Goal: Task Accomplishment & Management: Use online tool/utility

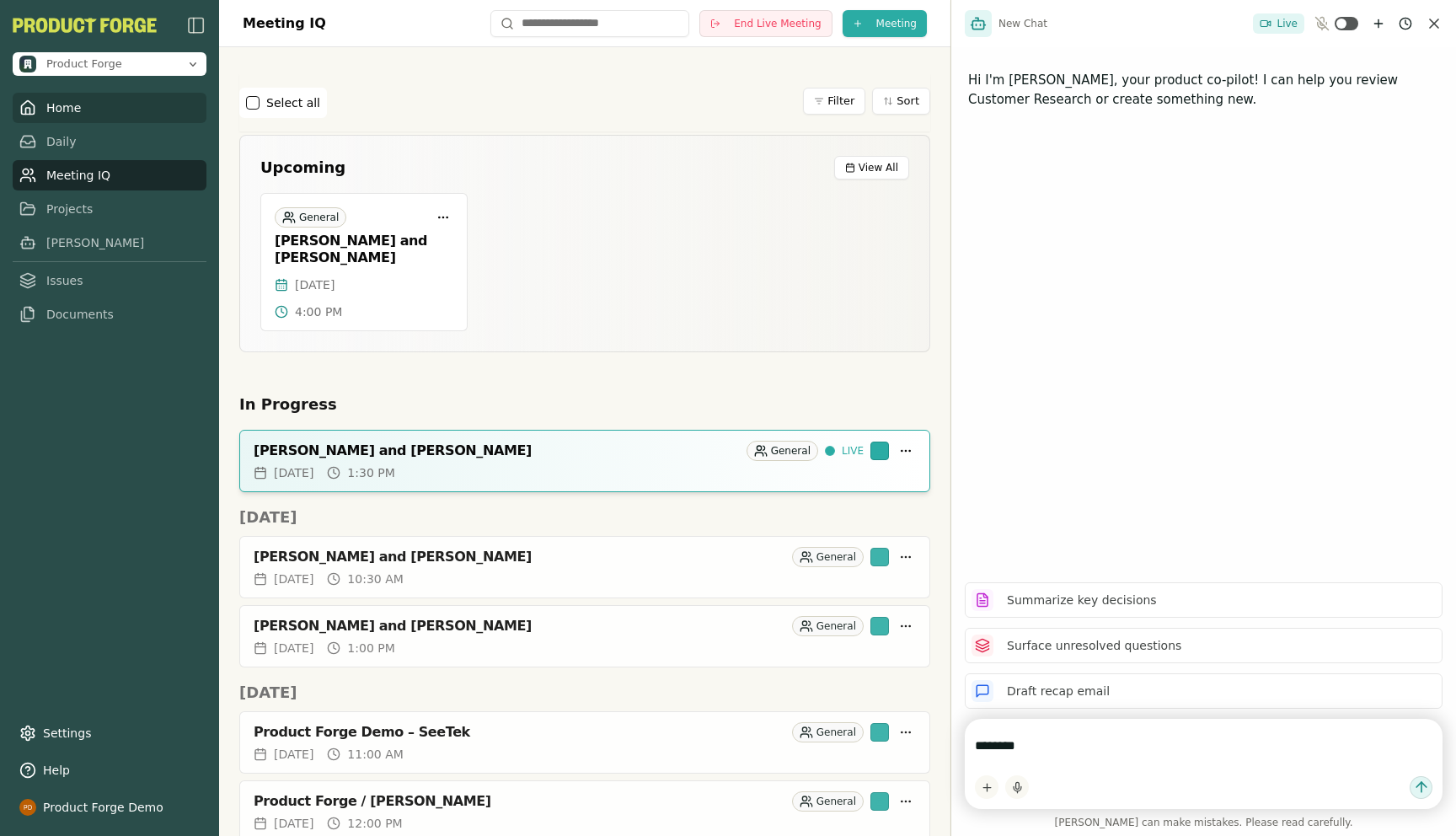
click at [56, 115] on link "Home" at bounding box center [109, 108] width 194 height 31
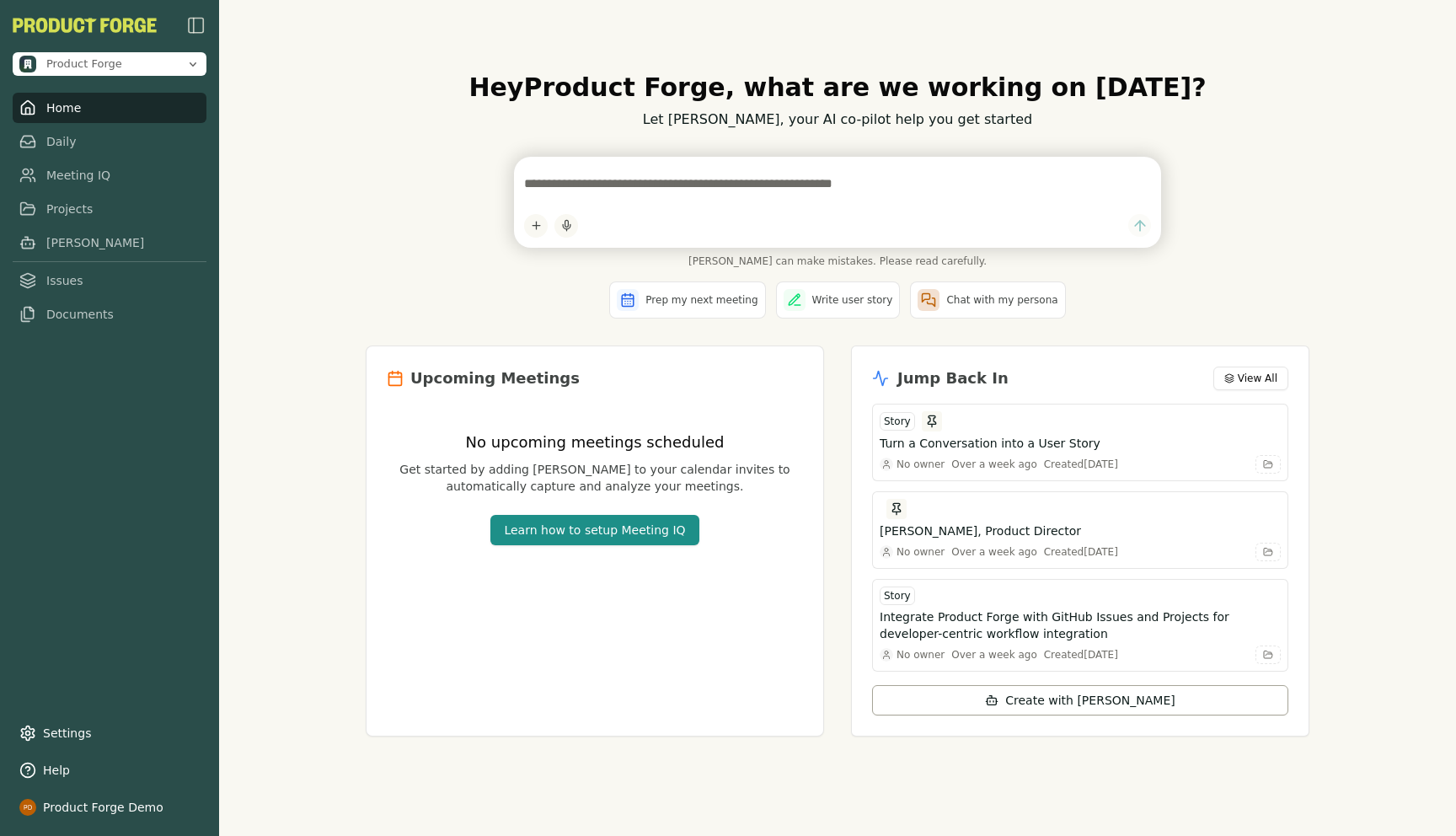
click at [348, 223] on div "Hey Product Forge , what are we working on [DATE]? Let [PERSON_NAME], your AI c…" at bounding box center [838, 418] width 1237 height 836
click at [596, 187] on textarea at bounding box center [837, 183] width 626 height 33
click at [412, 202] on div "[PERSON_NAME] can make mistakes. Please read carefully." at bounding box center [837, 212] width 944 height 110
click at [79, 179] on link "Meeting IQ" at bounding box center [109, 175] width 194 height 31
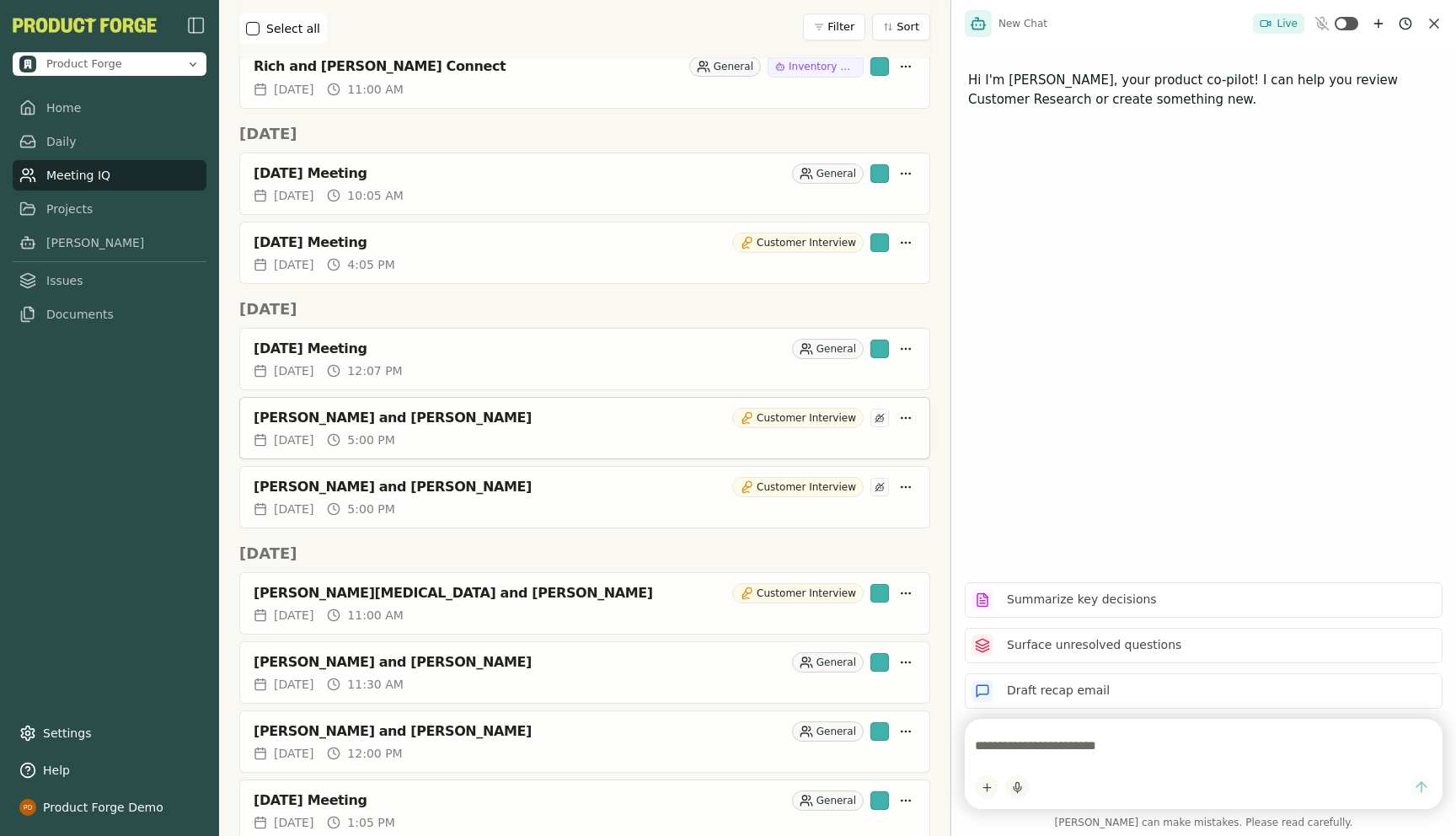
click at [329, 409] on div "[PERSON_NAME] and [PERSON_NAME]" at bounding box center [489, 417] width 472 height 17
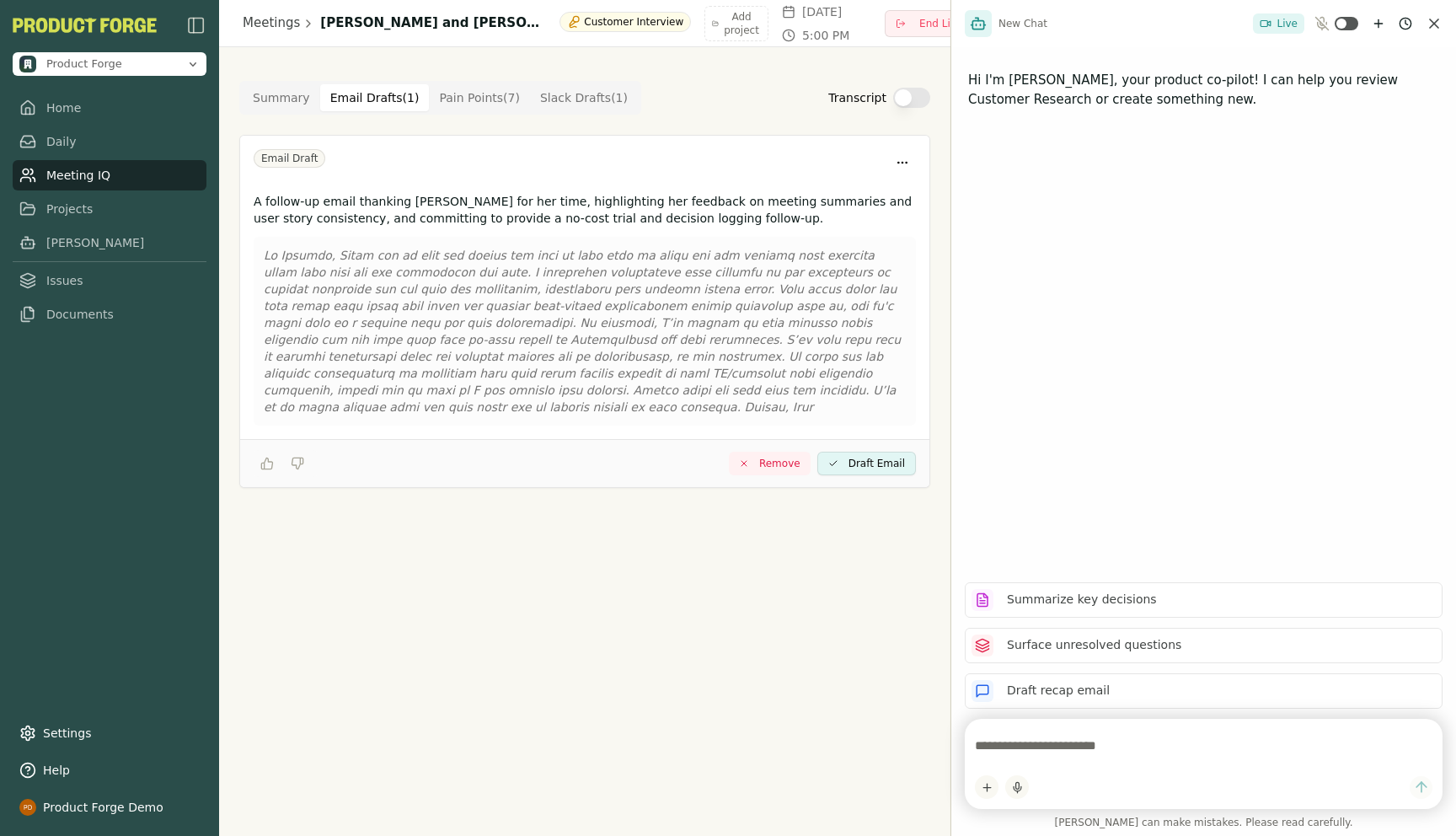
click at [363, 95] on Draft "Email Drafts ( 1 )" at bounding box center [374, 97] width 110 height 27
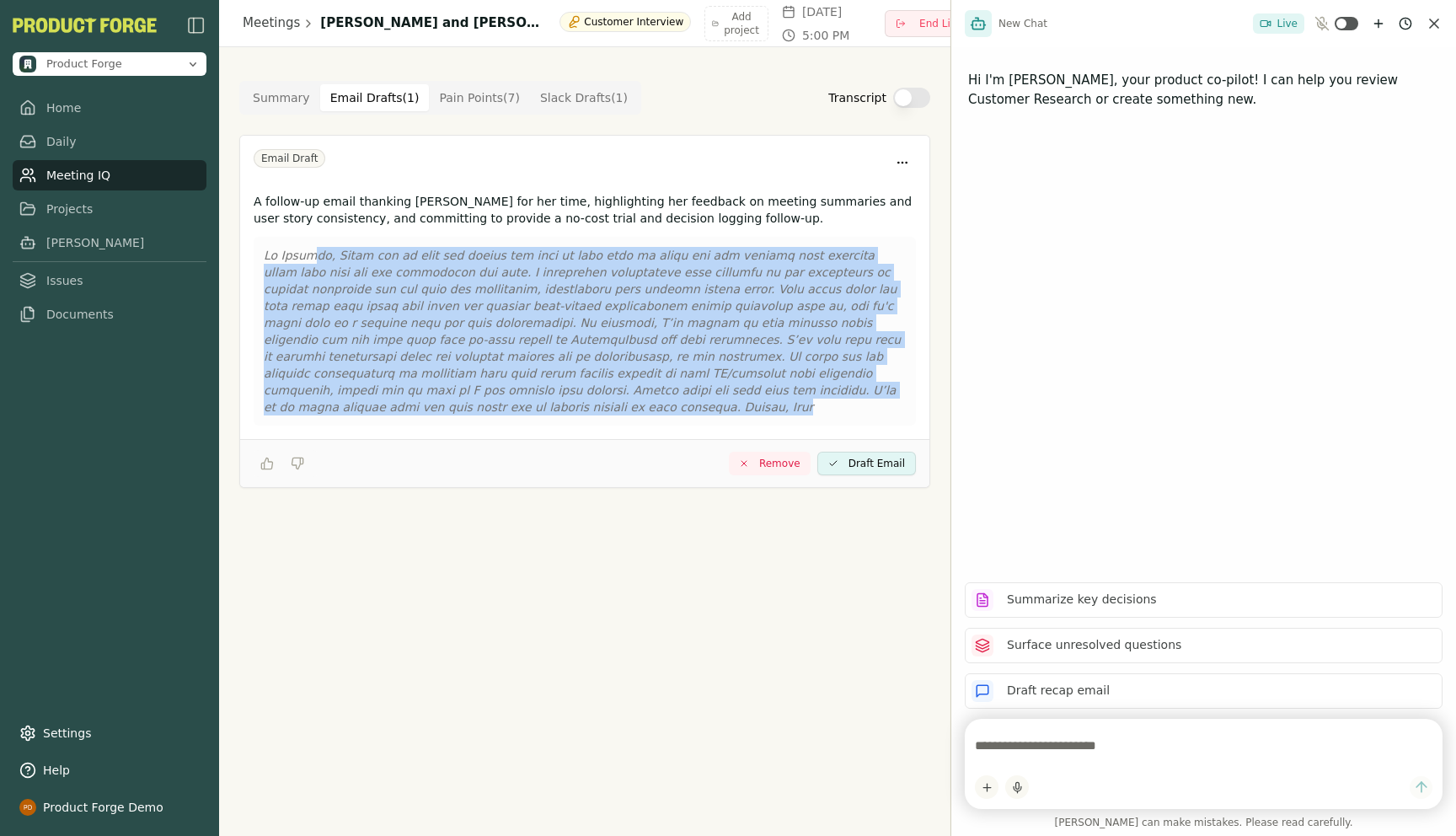
drag, startPoint x: 852, startPoint y: 383, endPoint x: 301, endPoint y: 251, distance: 566.6
click at [301, 251] on p at bounding box center [584, 331] width 642 height 168
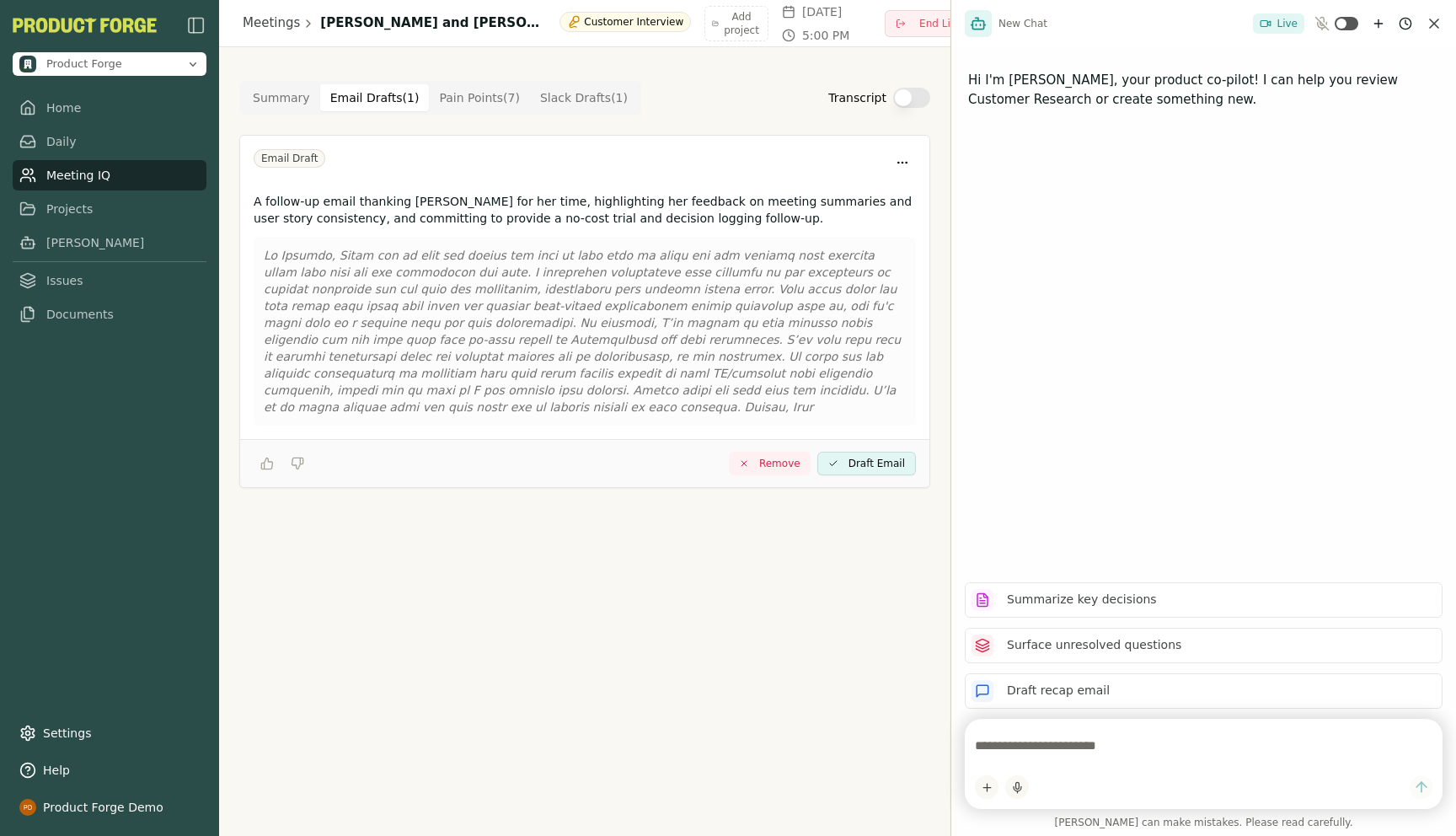
click at [590, 111] on div "Summary Email Drafts ( 1 ) Pain Points ( 7 ) Slack Drafts ( 1 )" at bounding box center [440, 97] width 402 height 33
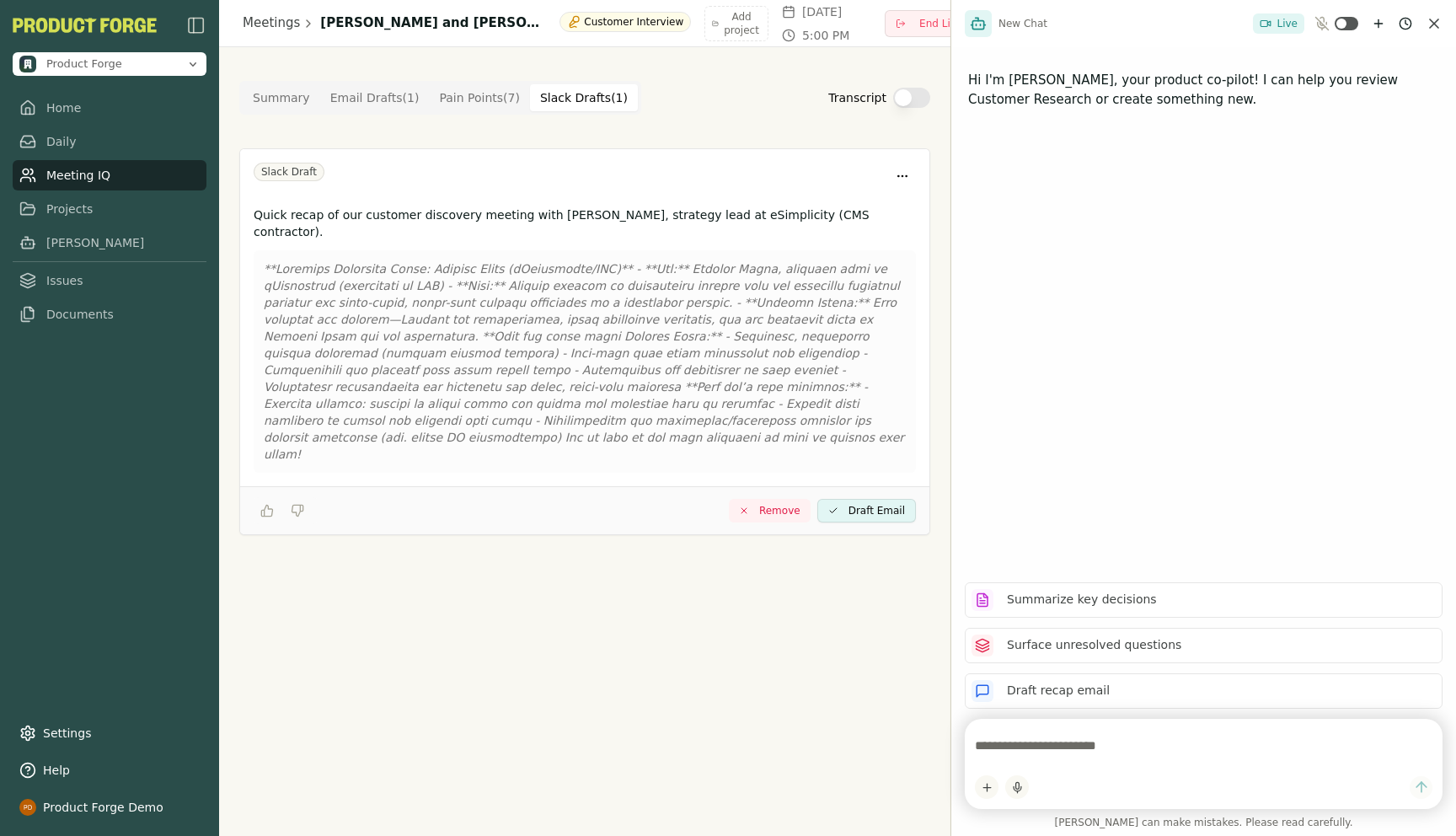
click at [571, 93] on Draft "Slack Drafts ( 1 )" at bounding box center [583, 97] width 108 height 27
click at [593, 122] on div "Summary Email Drafts ( 1 ) Pain Points ( 7 ) Slack Drafts ( 1 ) Transcript Slac…" at bounding box center [584, 308] width 691 height 454
click at [474, 103] on Point "Pain Points ( 7 )" at bounding box center [478, 97] width 101 height 27
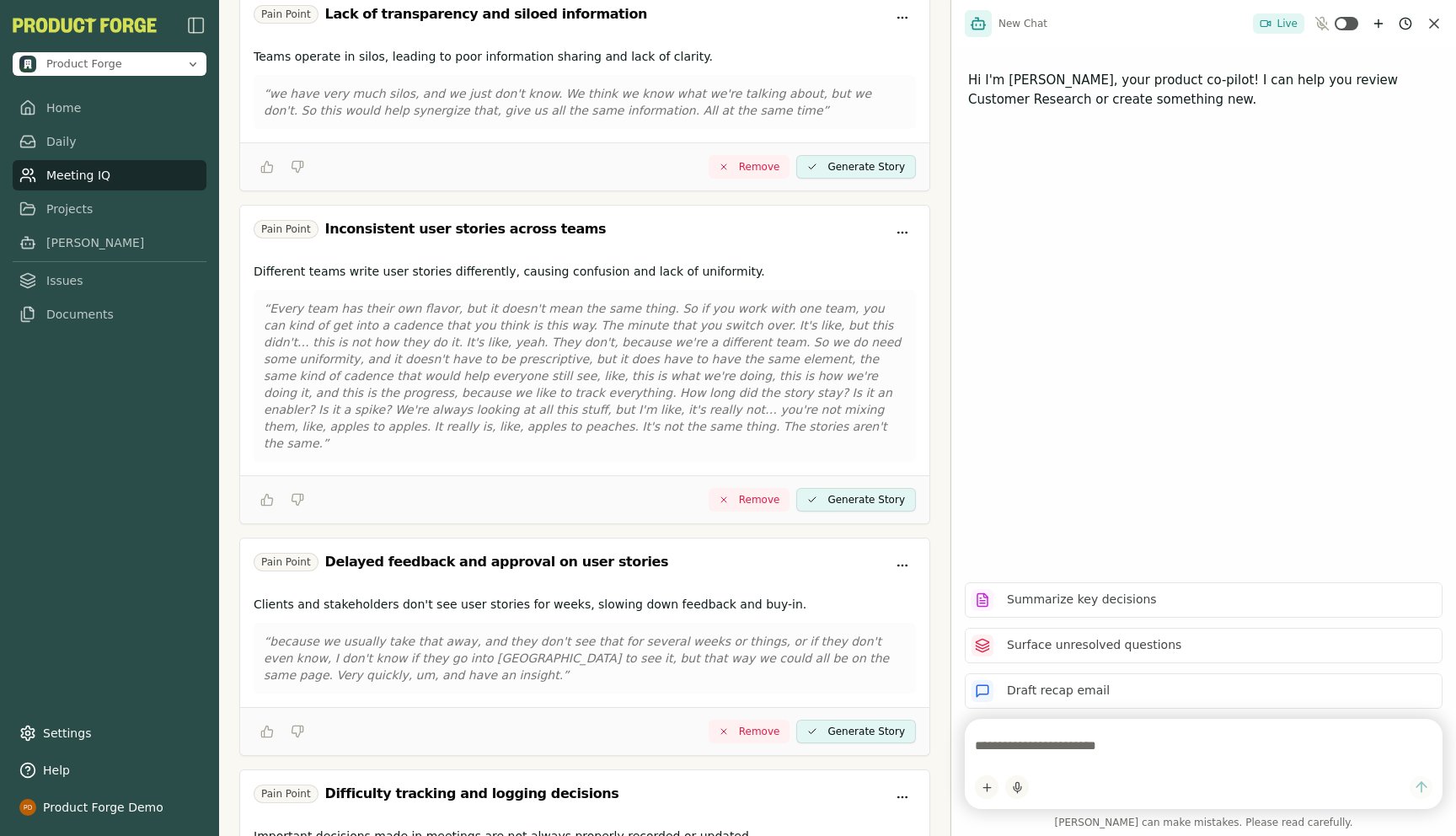
scroll to position [985, 0]
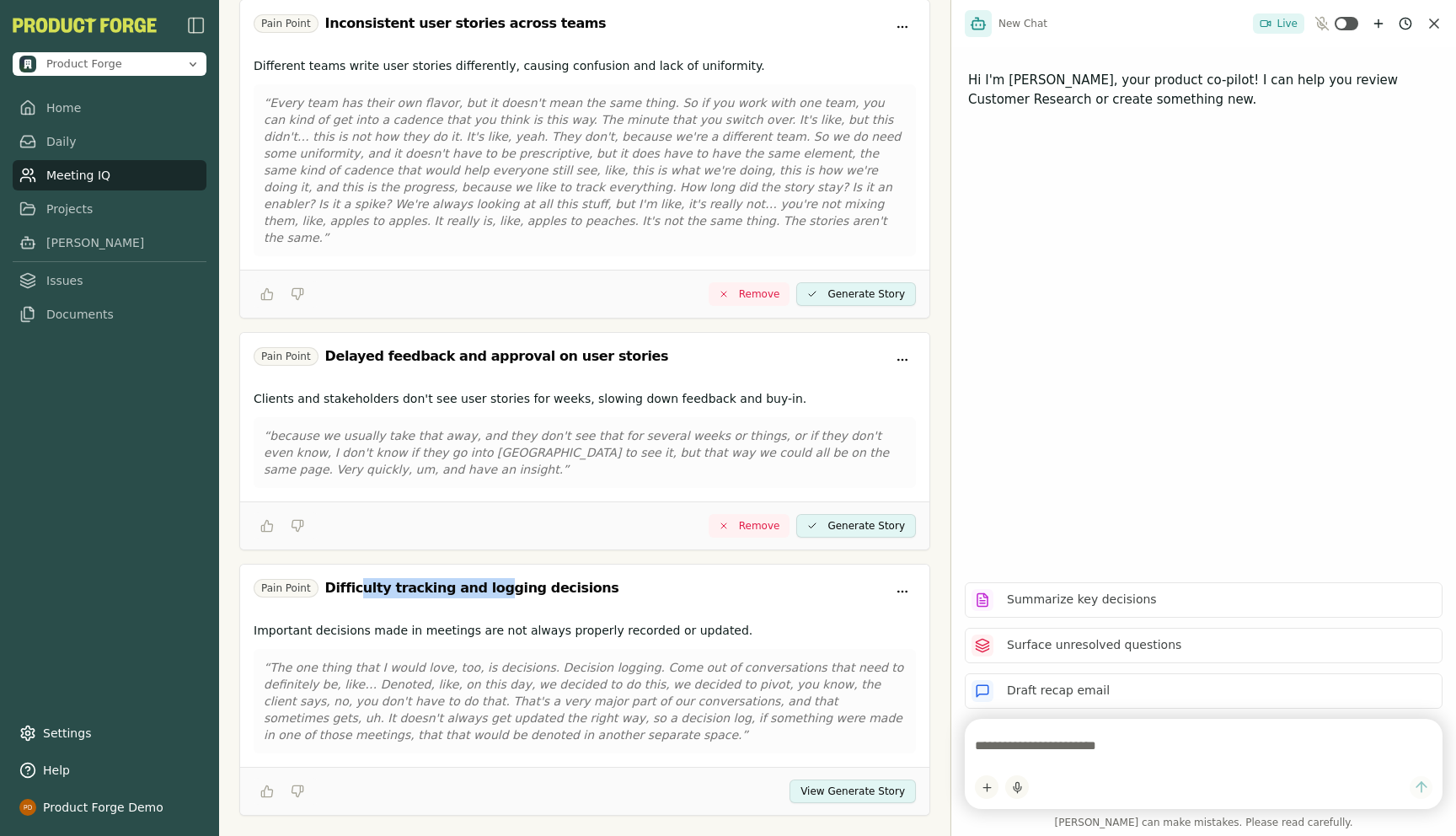
drag, startPoint x: 352, startPoint y: 554, endPoint x: 476, endPoint y: 558, distance: 124.1
click at [476, 578] on div "Difficulty tracking and logging decisions" at bounding box center [472, 588] width 294 height 20
click at [492, 578] on div "Difficulty tracking and logging decisions" at bounding box center [472, 588] width 294 height 20
click at [868, 780] on button "View Generate Story" at bounding box center [852, 791] width 126 height 24
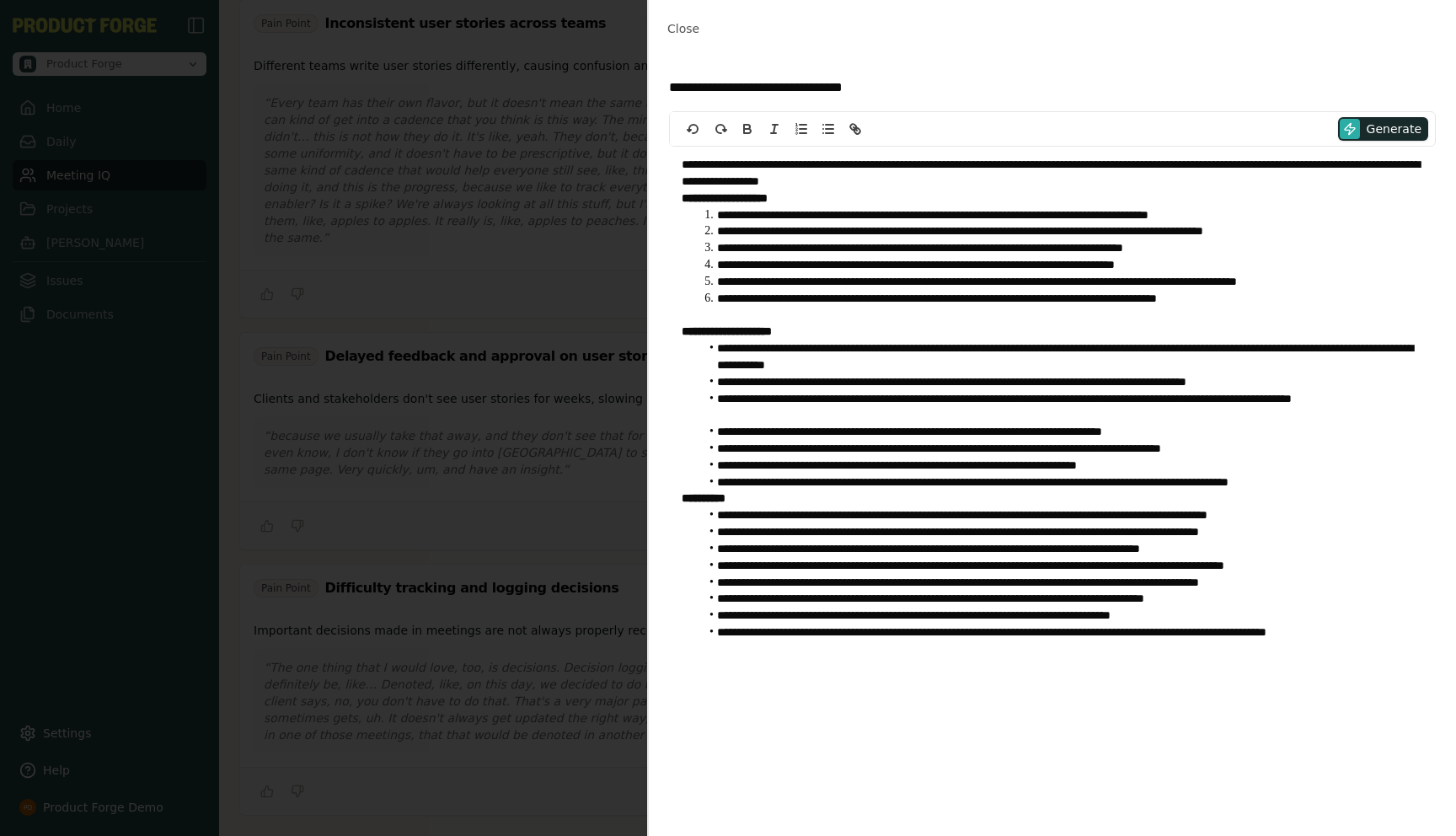
click at [859, 222] on li "**********" at bounding box center [1061, 216] width 724 height 17
click at [676, 26] on span "Close" at bounding box center [683, 28] width 32 height 13
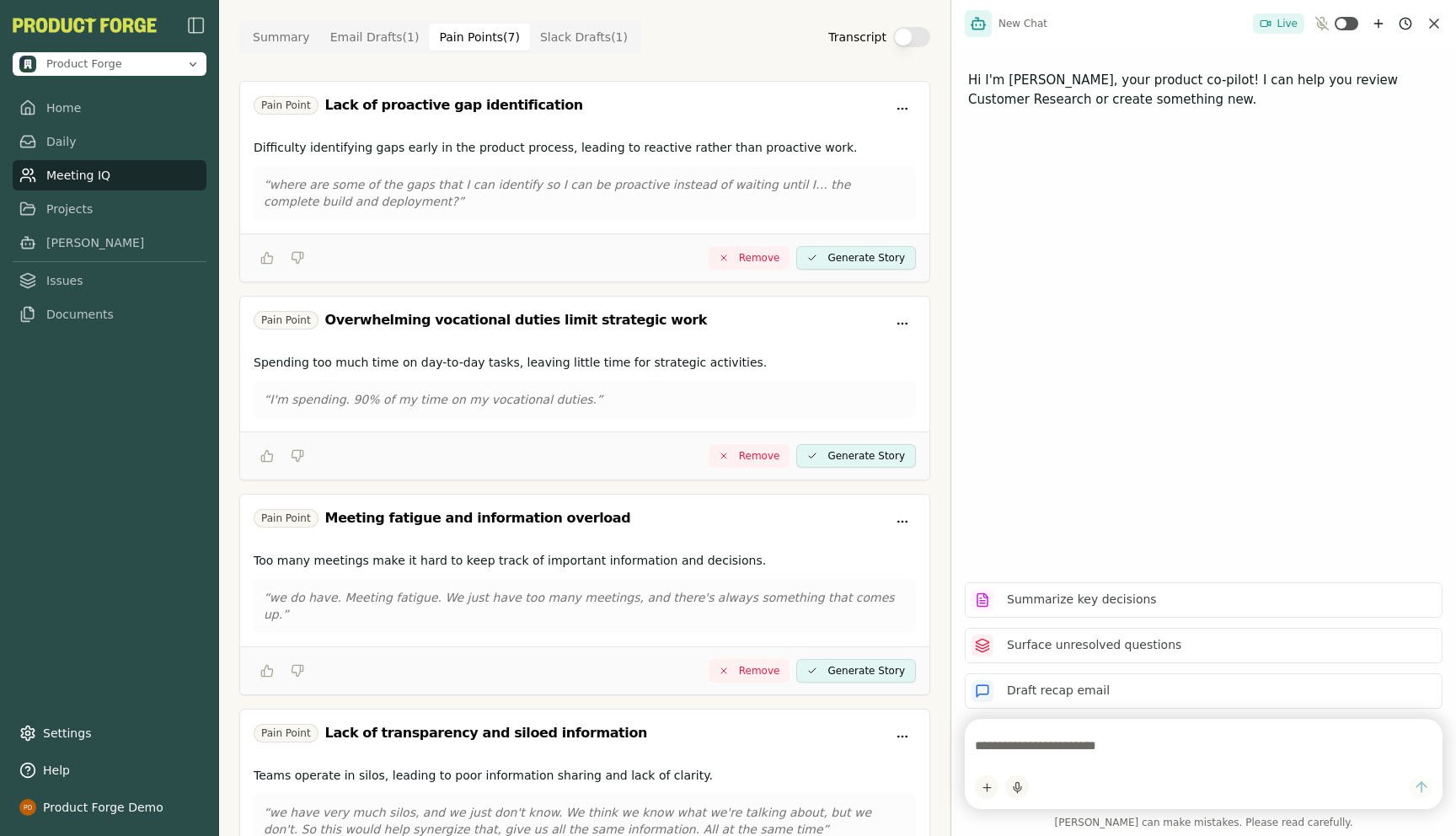
scroll to position [0, 0]
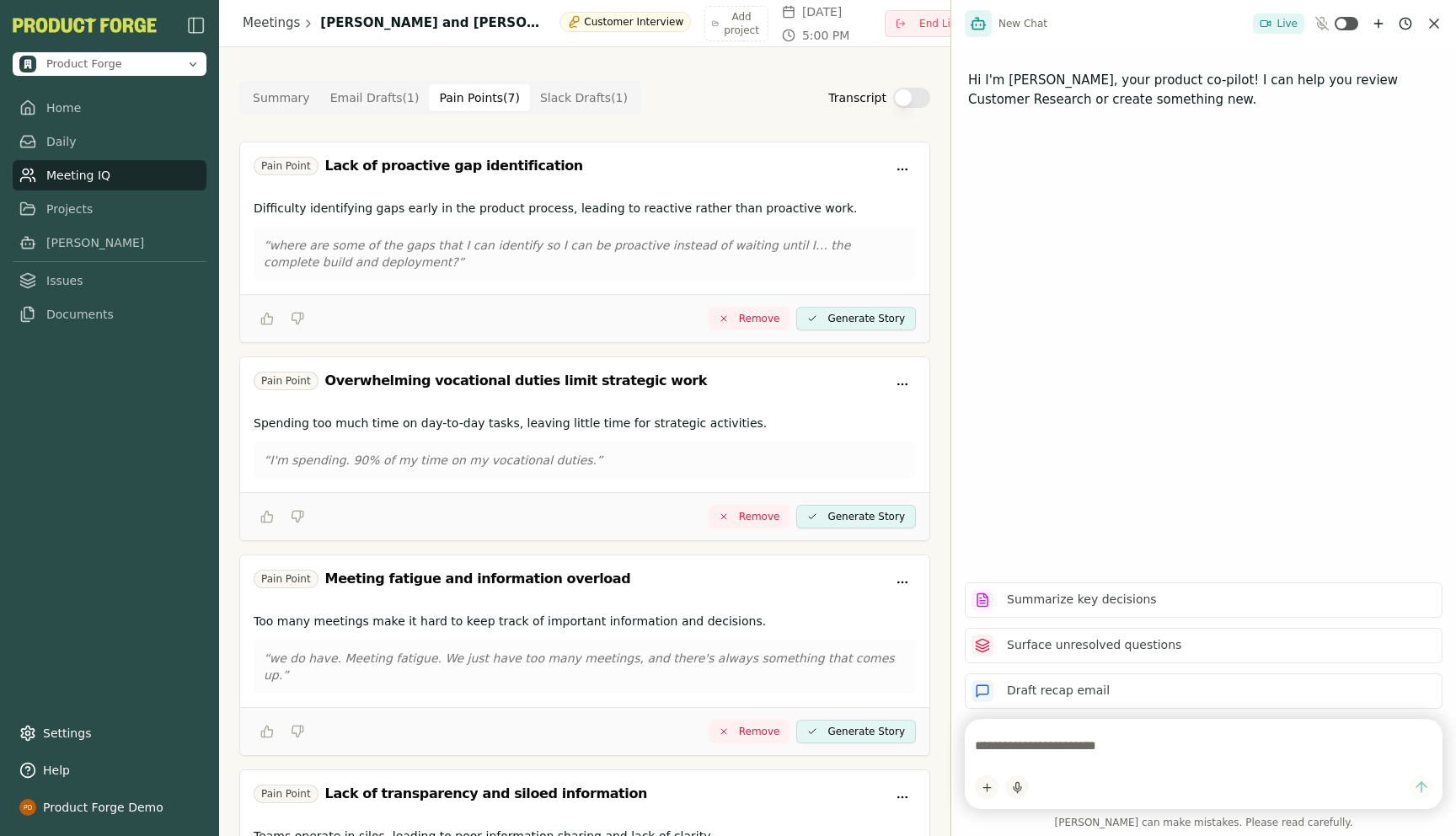
click at [278, 98] on button "Summary" at bounding box center [281, 97] width 77 height 27
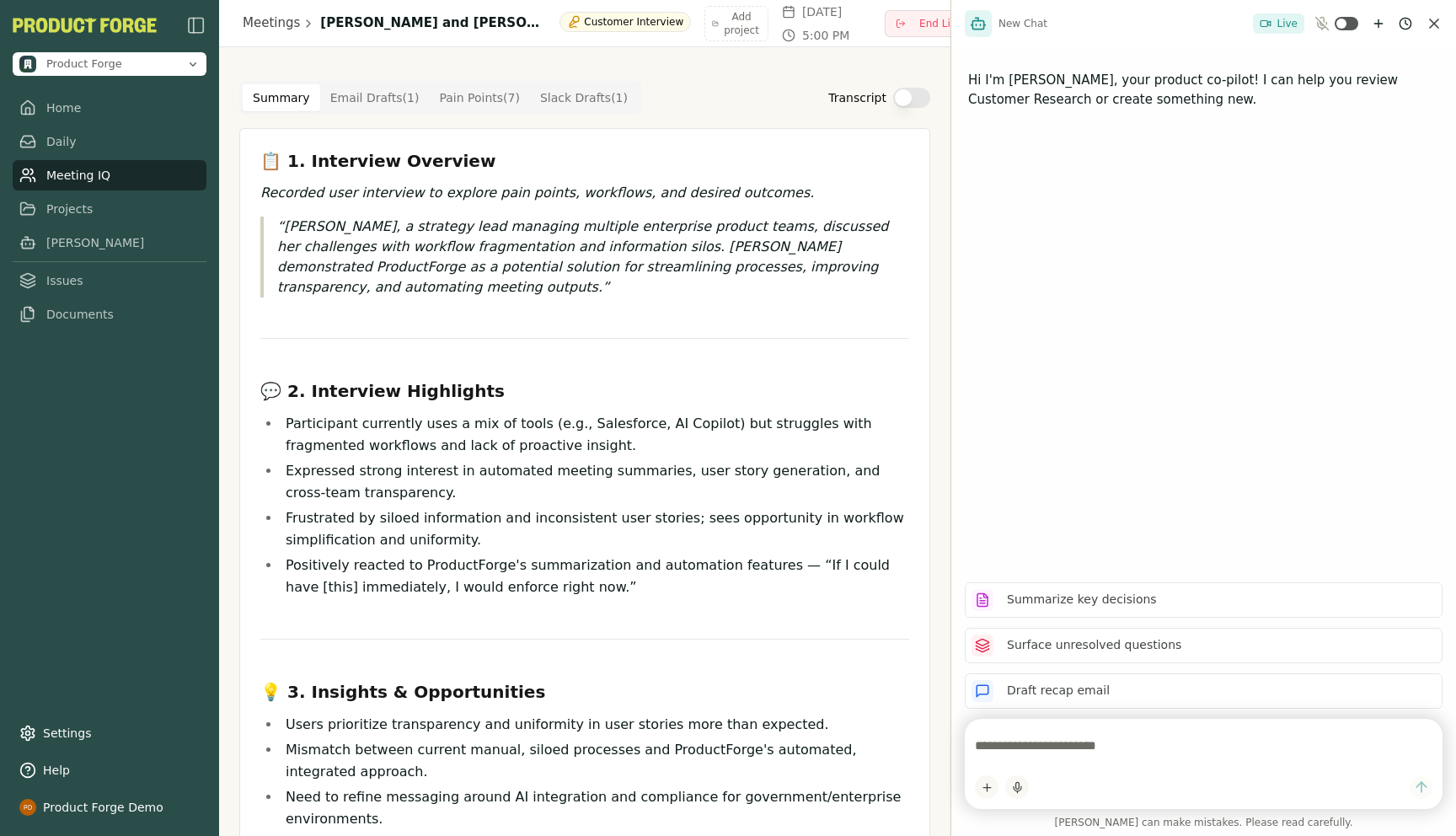
click at [1012, 729] on div at bounding box center [1203, 763] width 477 height 90
click at [1019, 743] on textarea at bounding box center [1204, 746] width 457 height 33
type textarea "**********"
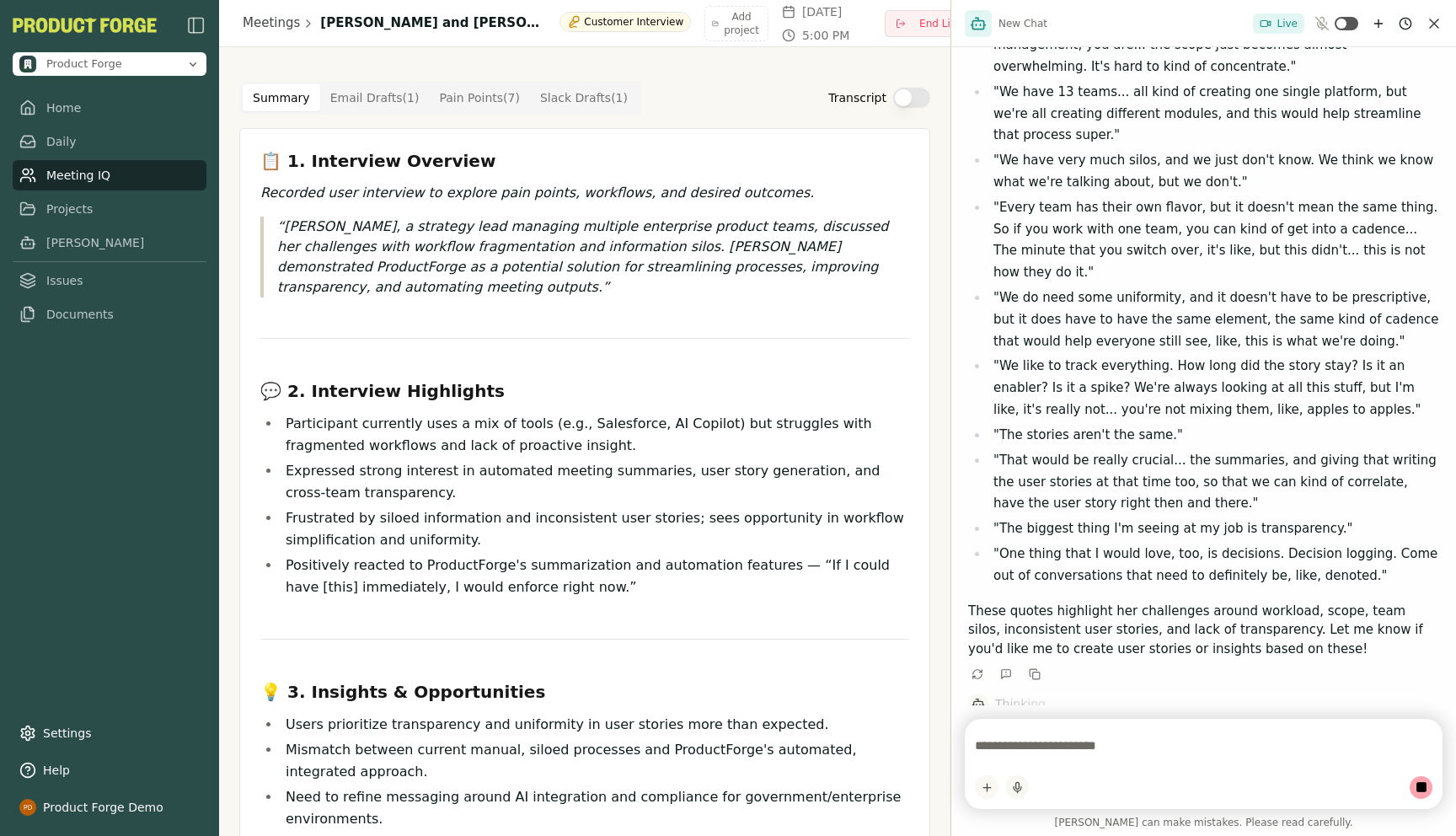
scroll to position [266, 0]
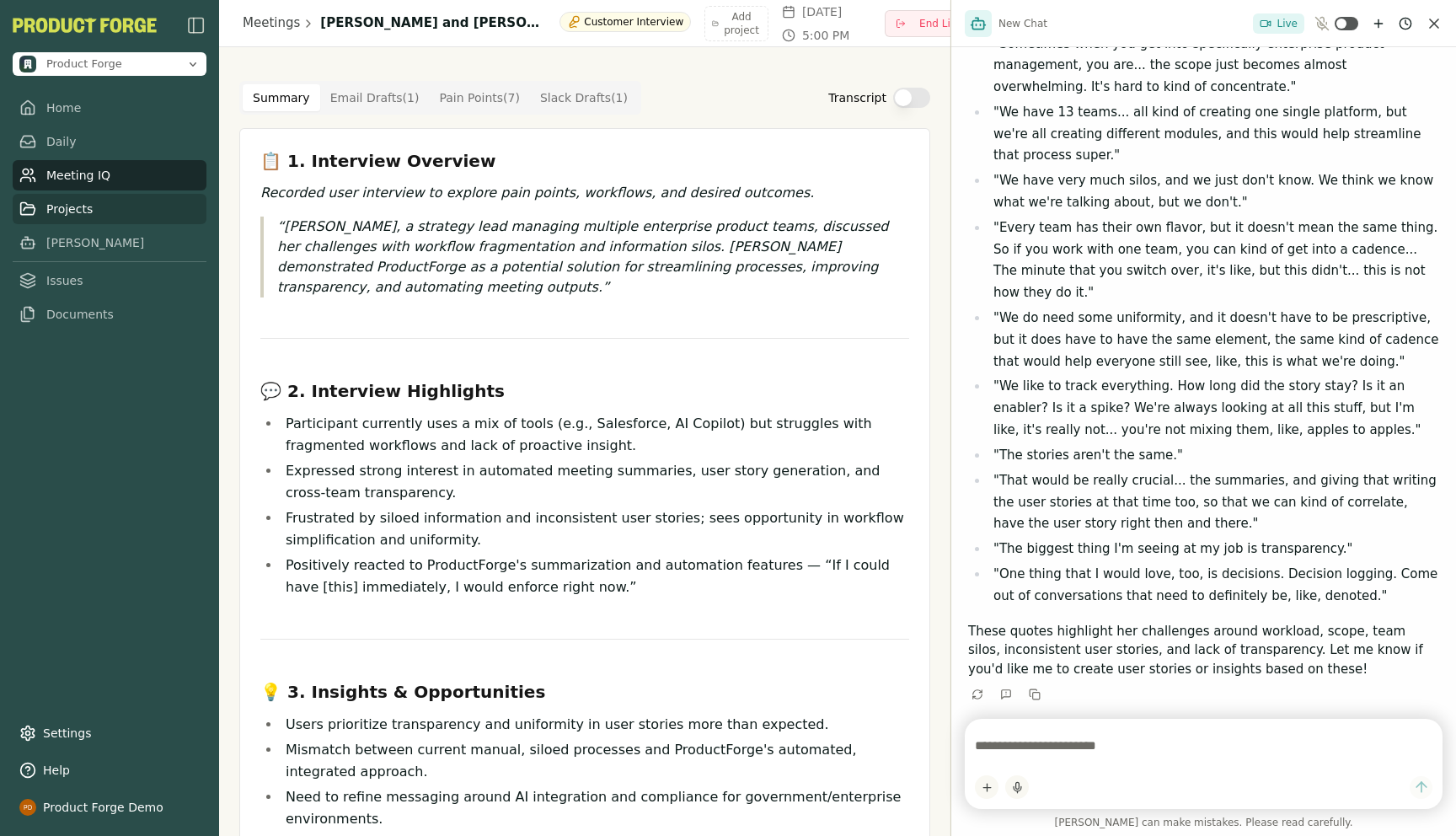
click at [84, 207] on link "Projects" at bounding box center [109, 209] width 194 height 31
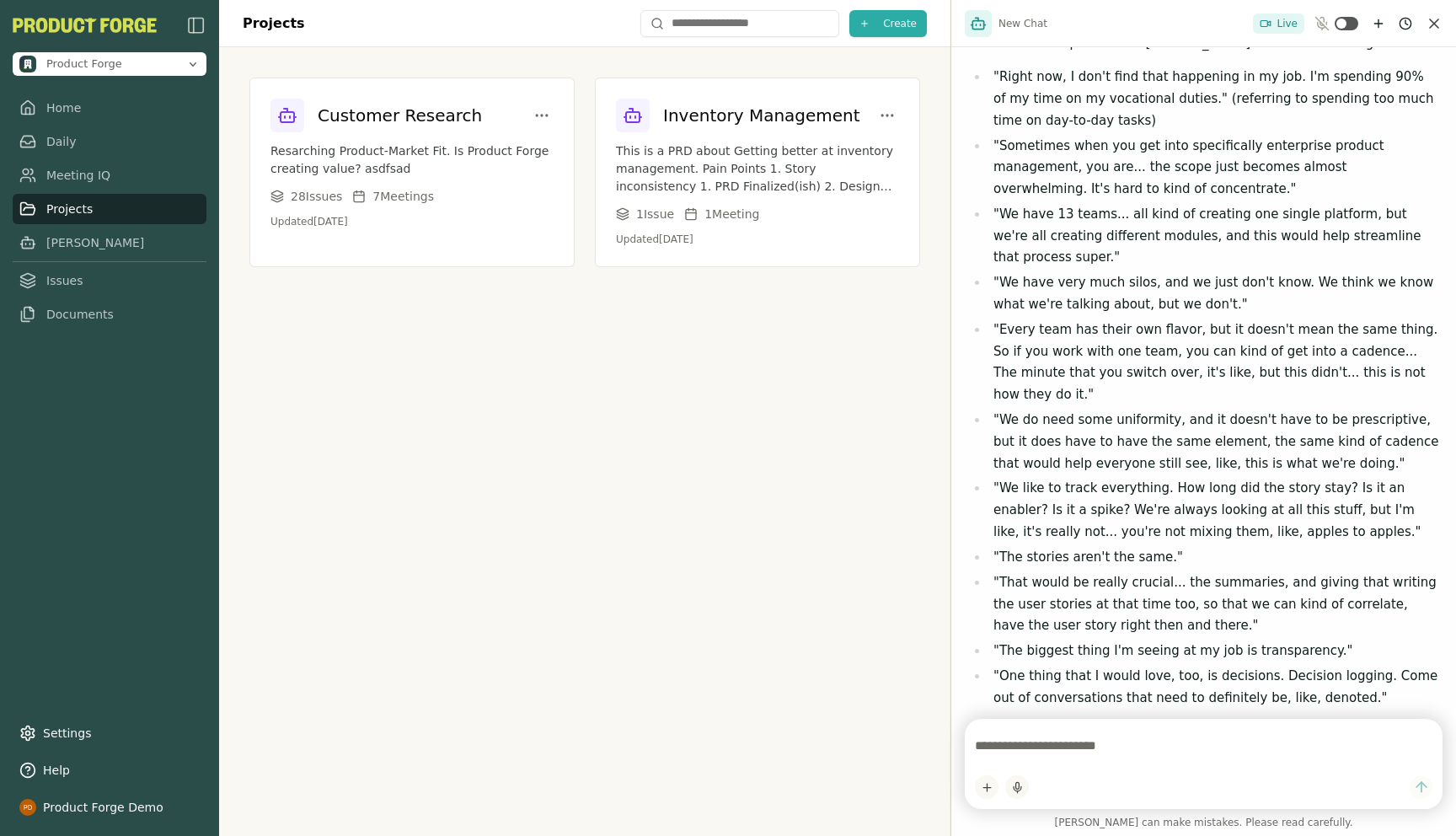
scroll to position [266, 0]
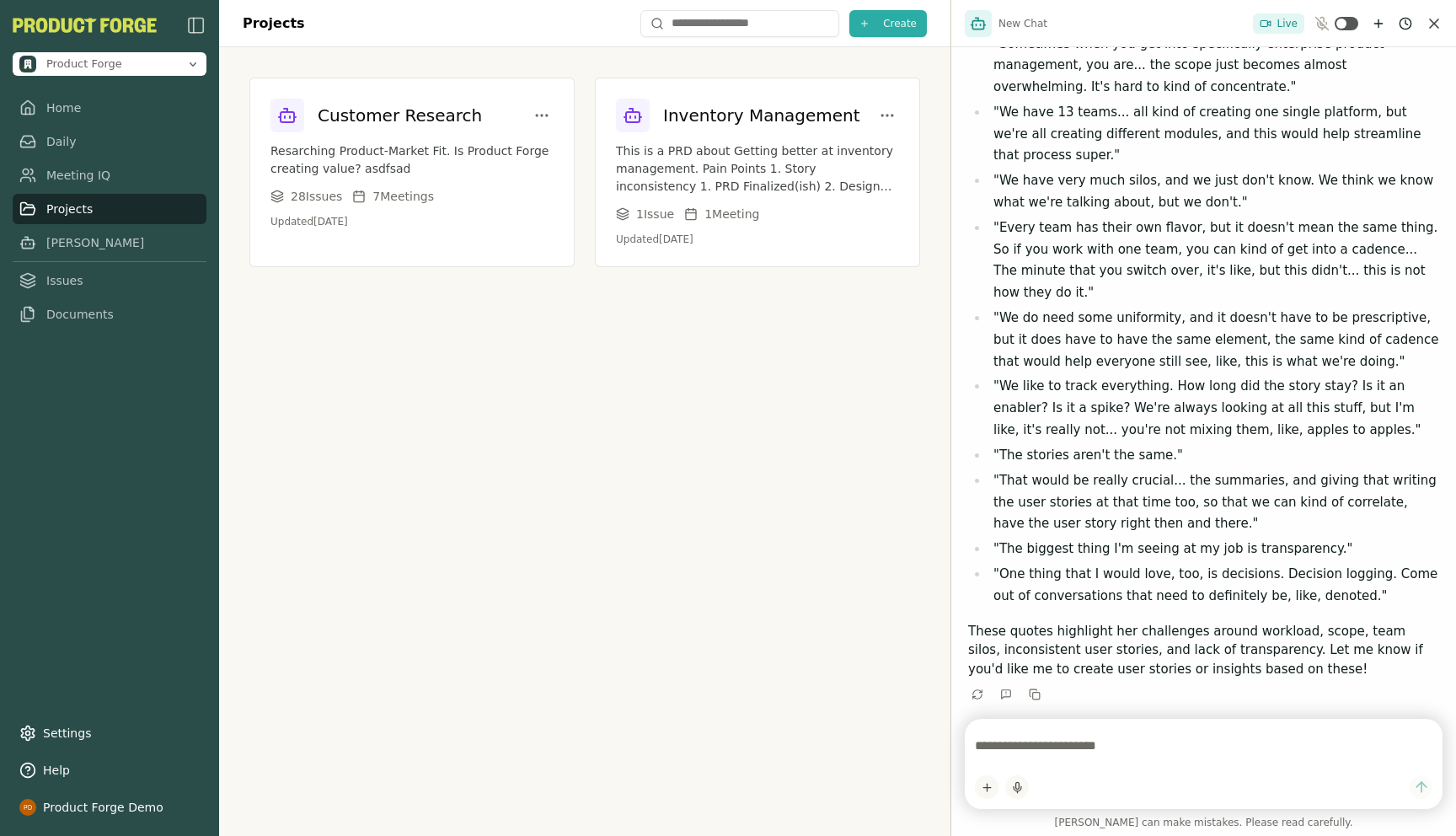
click at [1061, 765] on div at bounding box center [1203, 763] width 477 height 90
click at [410, 159] on p "Resarching Product-Market Fit. Is Product Forge creating value? asdfsad" at bounding box center [412, 160] width 283 height 35
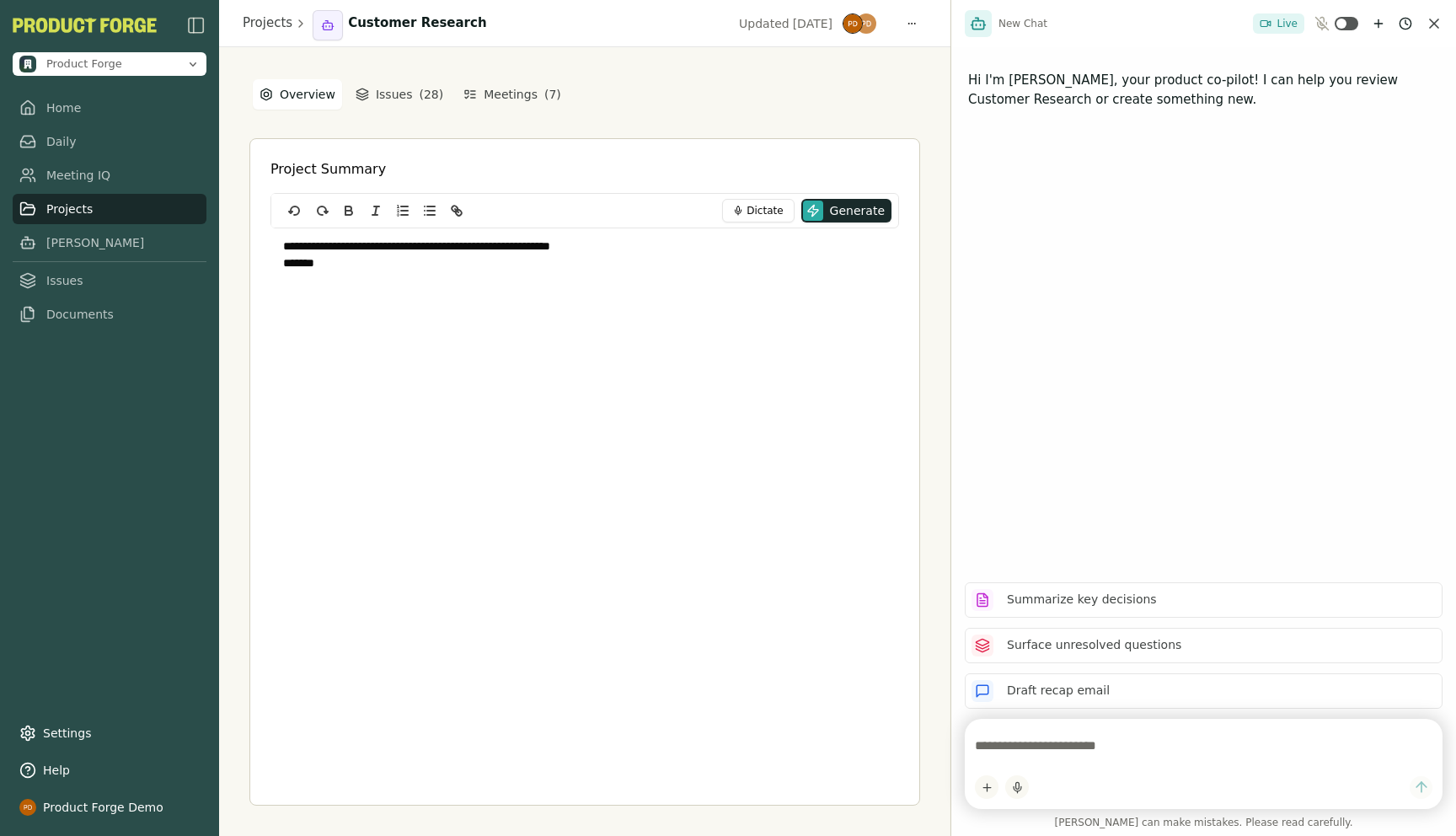
click at [396, 258] on p "*******" at bounding box center [584, 263] width 604 height 17
click at [67, 161] on link "Meeting IQ" at bounding box center [109, 175] width 194 height 31
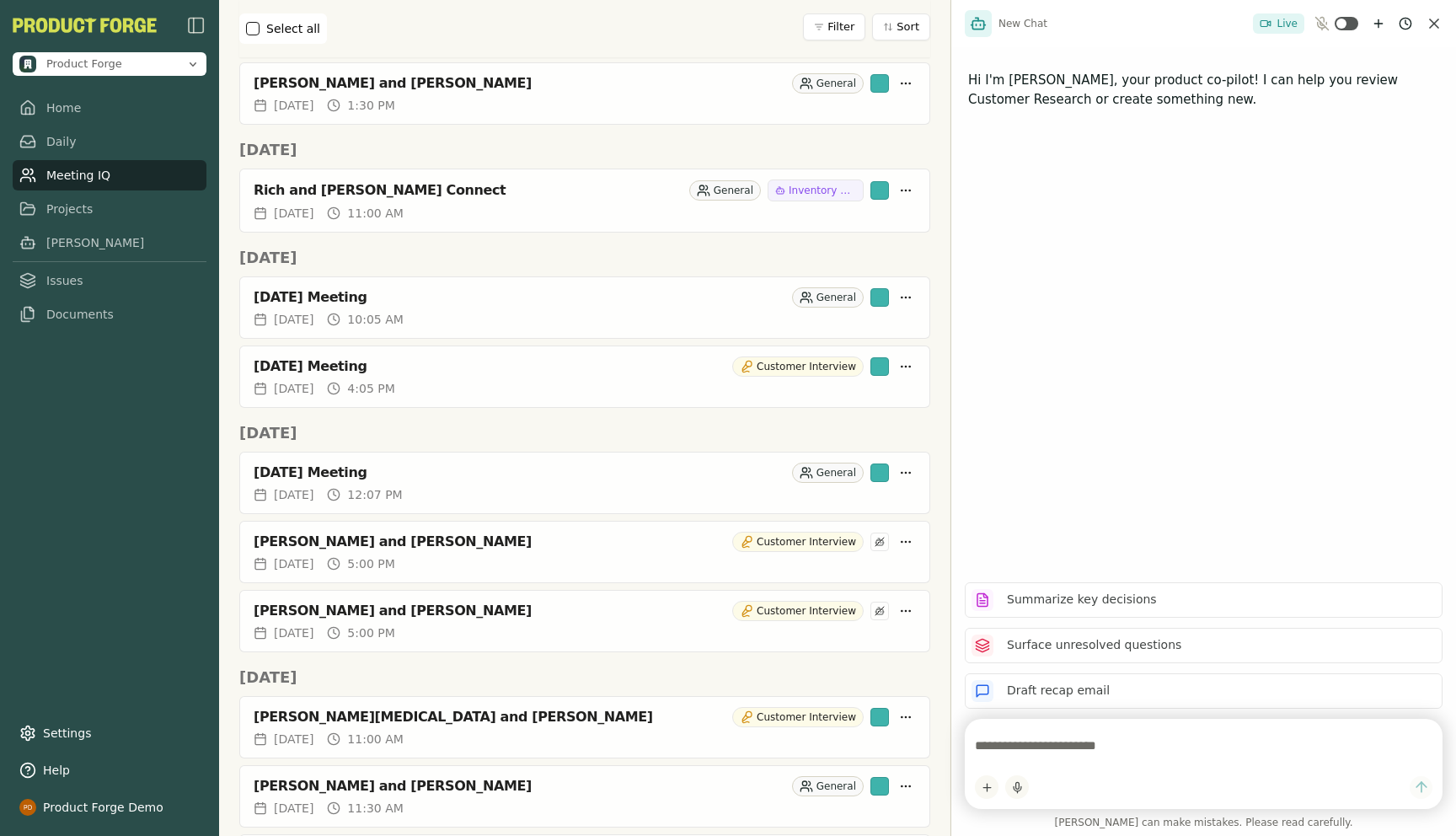
scroll to position [1055, 0]
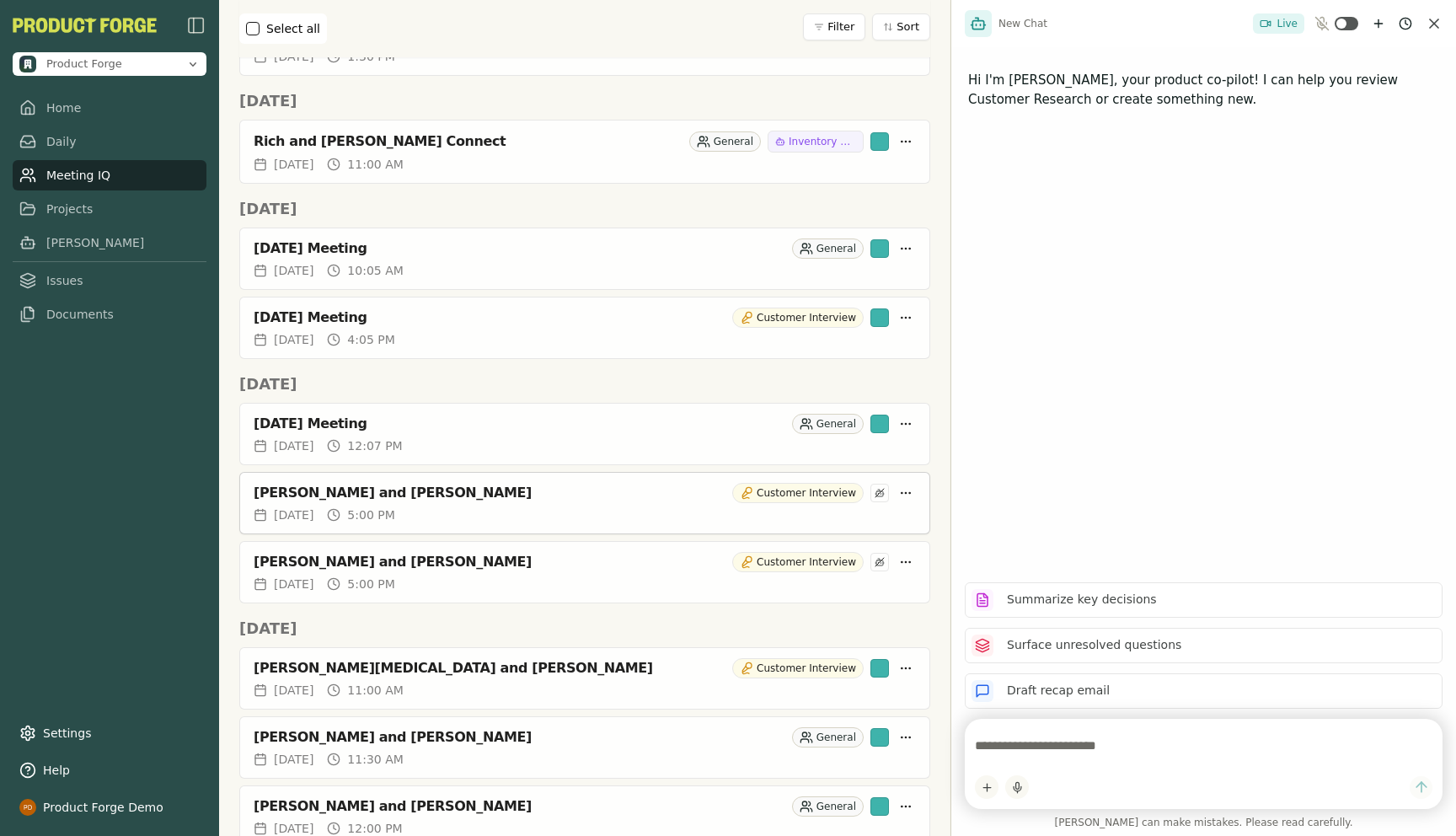
click at [372, 500] on div "[PERSON_NAME] and [PERSON_NAME]" at bounding box center [489, 492] width 472 height 17
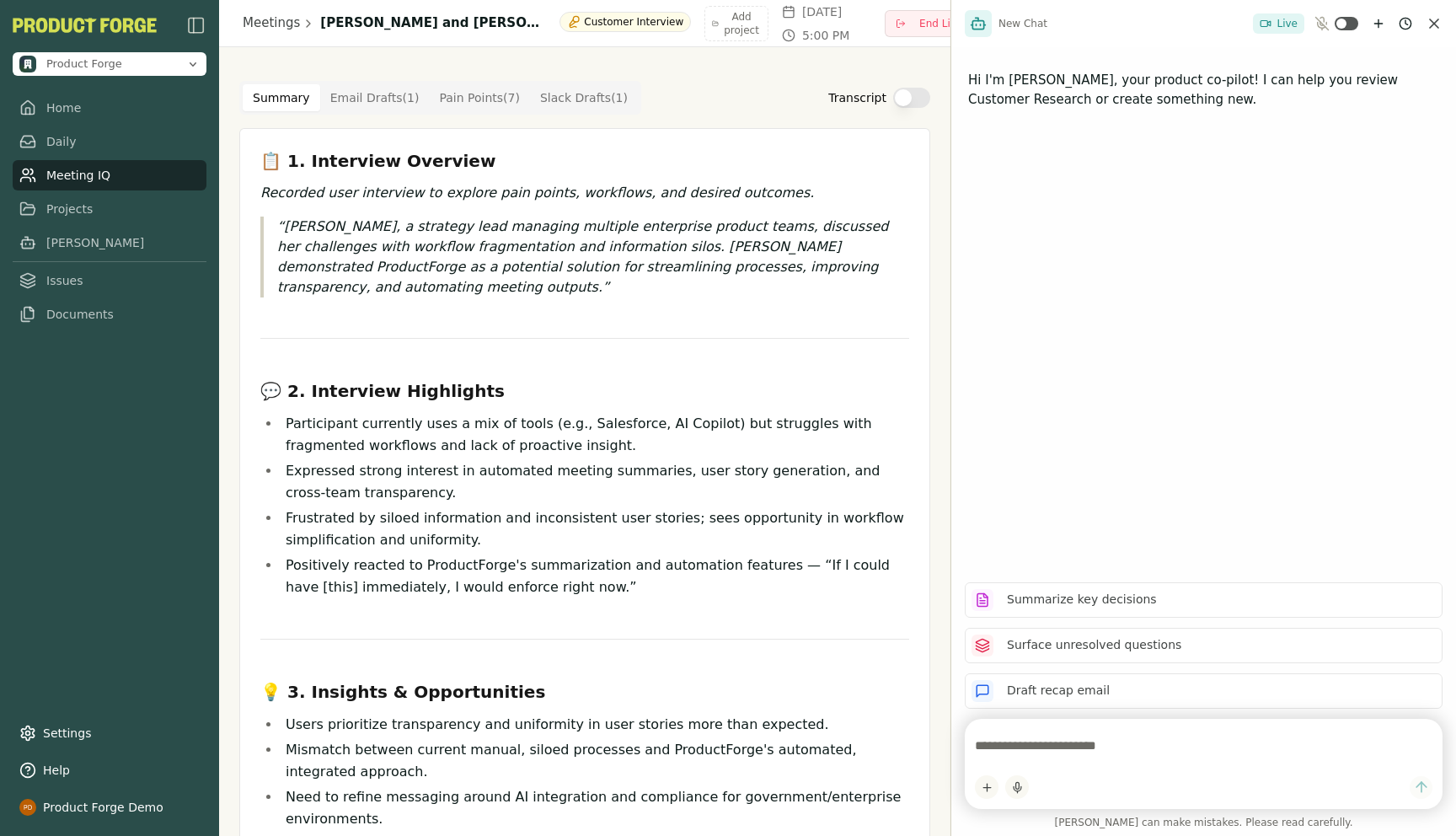
click at [490, 100] on Point "Pain Points ( 7 )" at bounding box center [478, 97] width 101 height 27
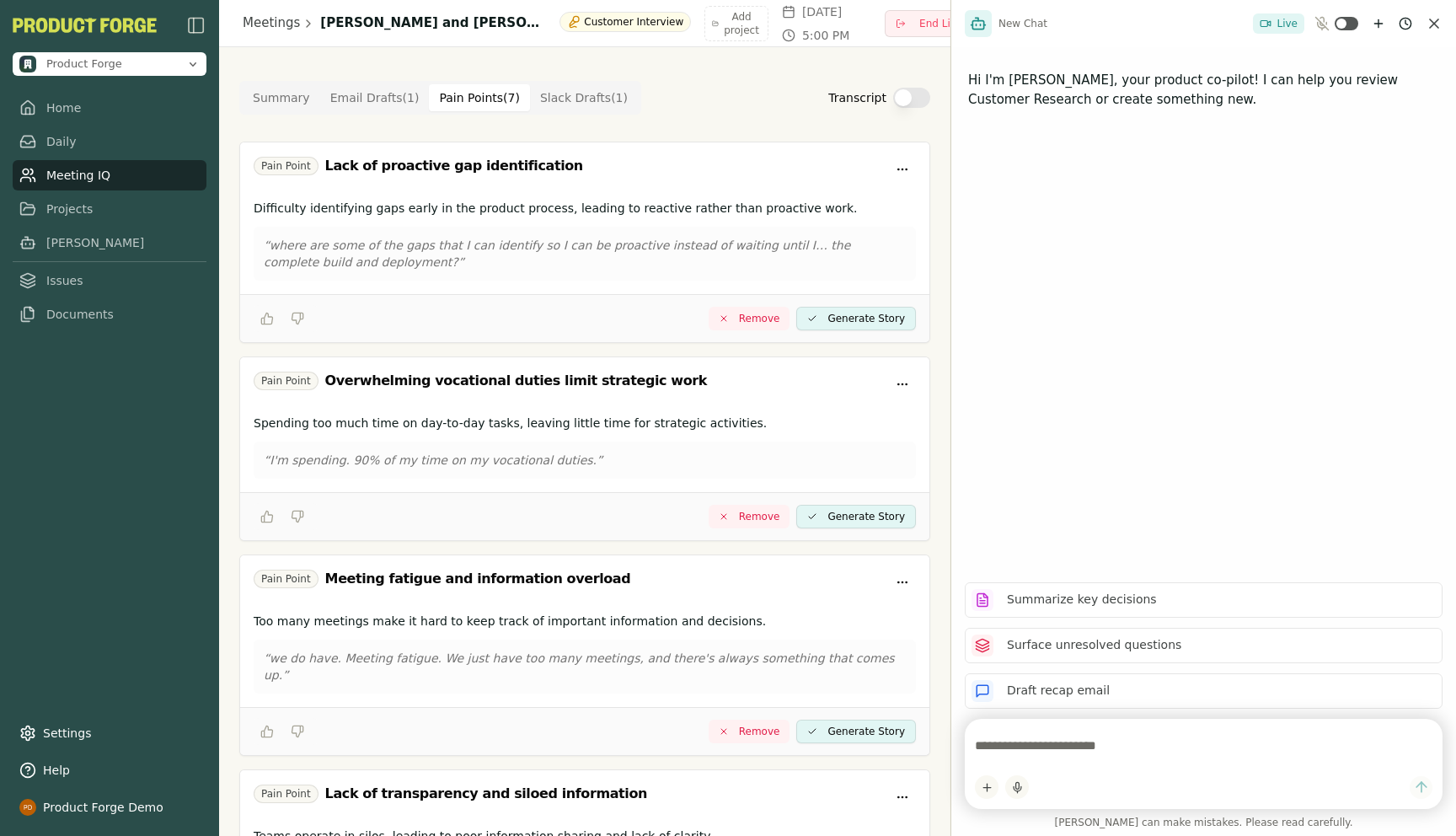
click at [263, 107] on button "Summary" at bounding box center [281, 97] width 77 height 27
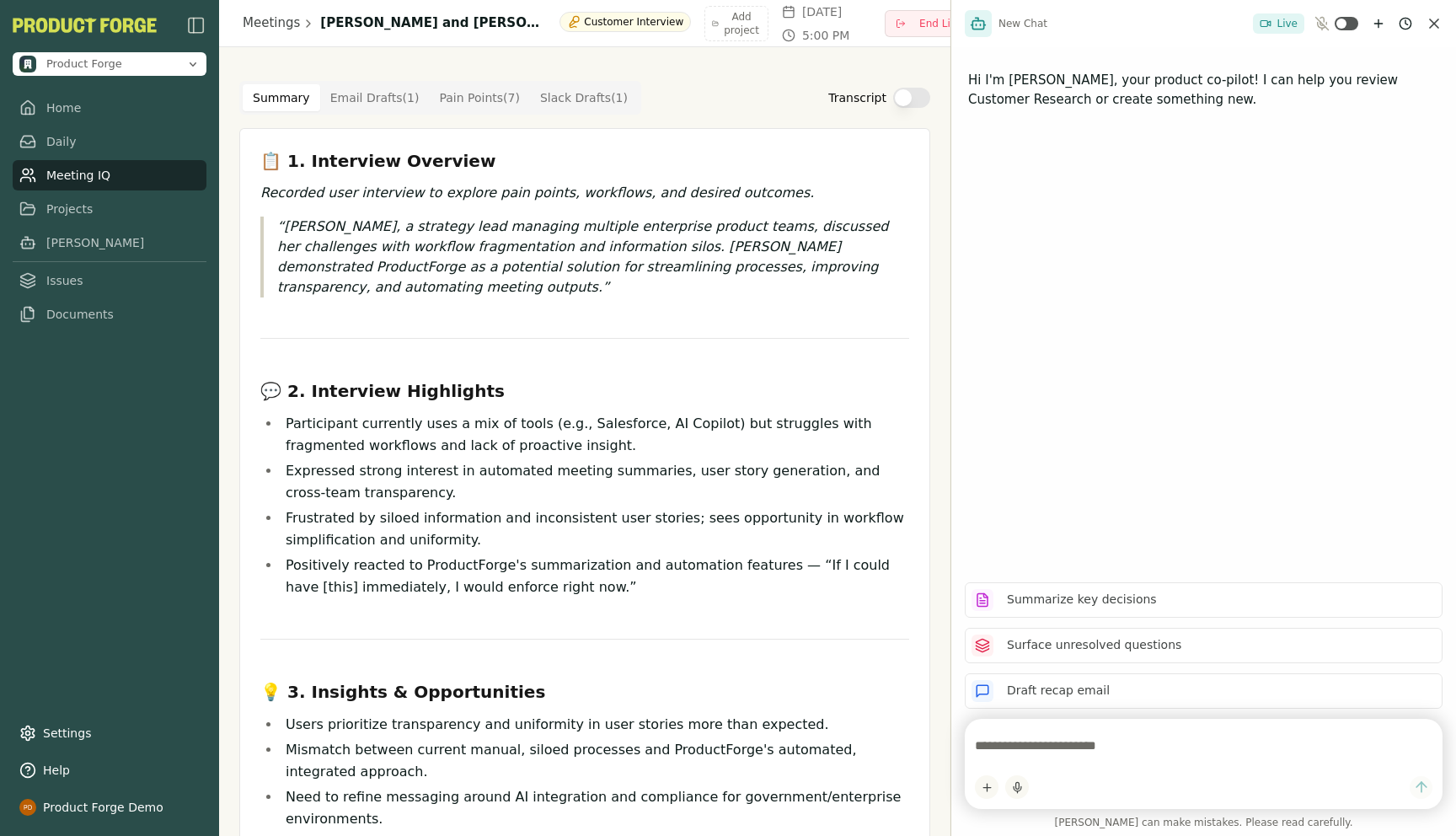
click at [478, 113] on div "Summary Email Drafts ( 1 ) Pain Points ( 7 ) Slack Drafts ( 1 )" at bounding box center [440, 97] width 402 height 33
click at [465, 100] on Point "Pain Points ( 7 )" at bounding box center [478, 97] width 101 height 27
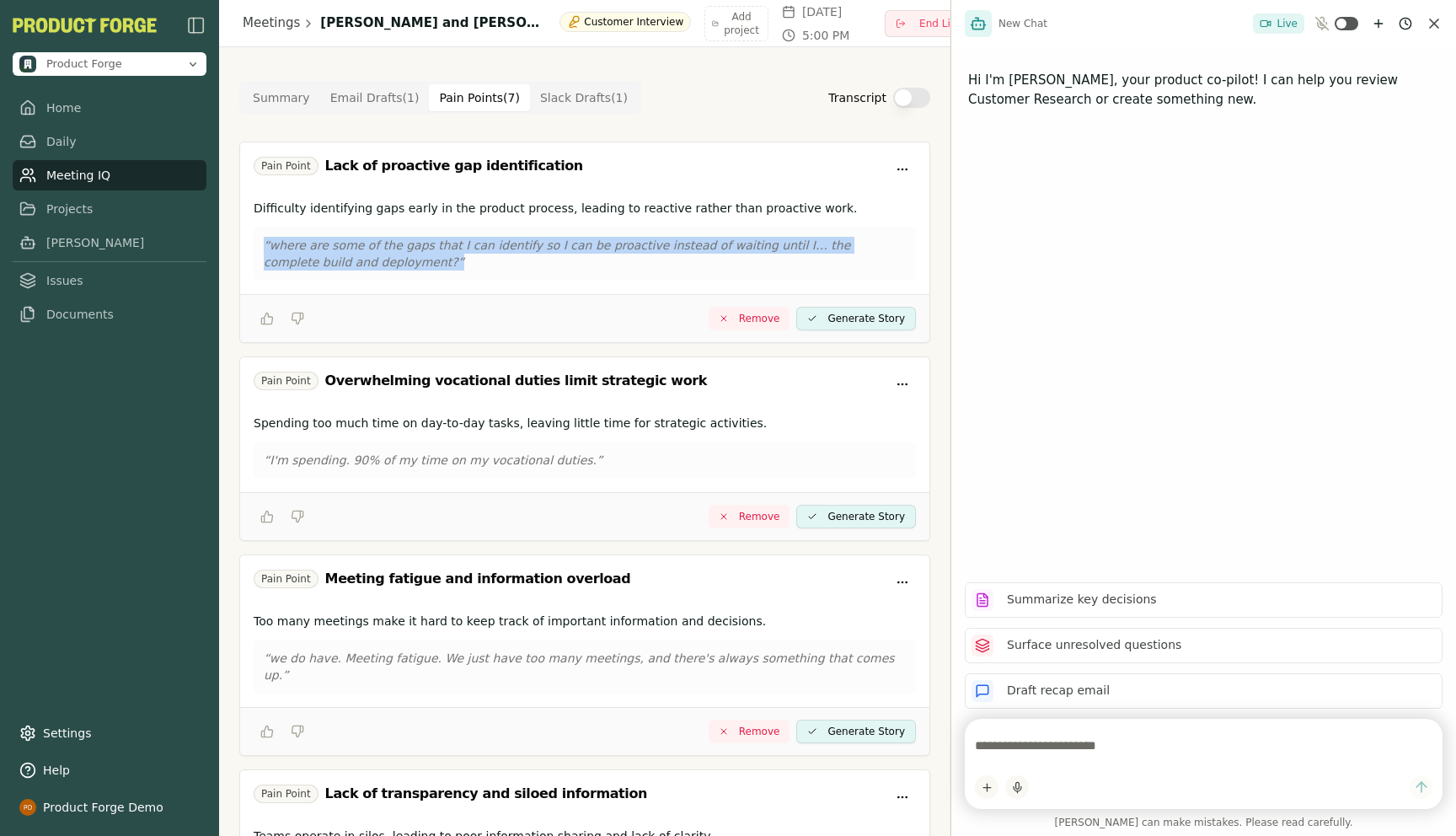
drag, startPoint x: 357, startPoint y: 230, endPoint x: 380, endPoint y: 303, distance: 76.5
click at [380, 303] on div "Pain Point Lack of proactive gap identification Difficulty identifying gaps ear…" at bounding box center [584, 243] width 691 height 202
click at [350, 278] on div "“where are some of the gaps that I can identify so I can be proactive instead o…" at bounding box center [584, 254] width 662 height 54
drag, startPoint x: 346, startPoint y: 270, endPoint x: 297, endPoint y: 233, distance: 61.4
click at [297, 233] on div "“where are some of the gaps that I can identify so I can be proactive instead o…" at bounding box center [584, 254] width 662 height 54
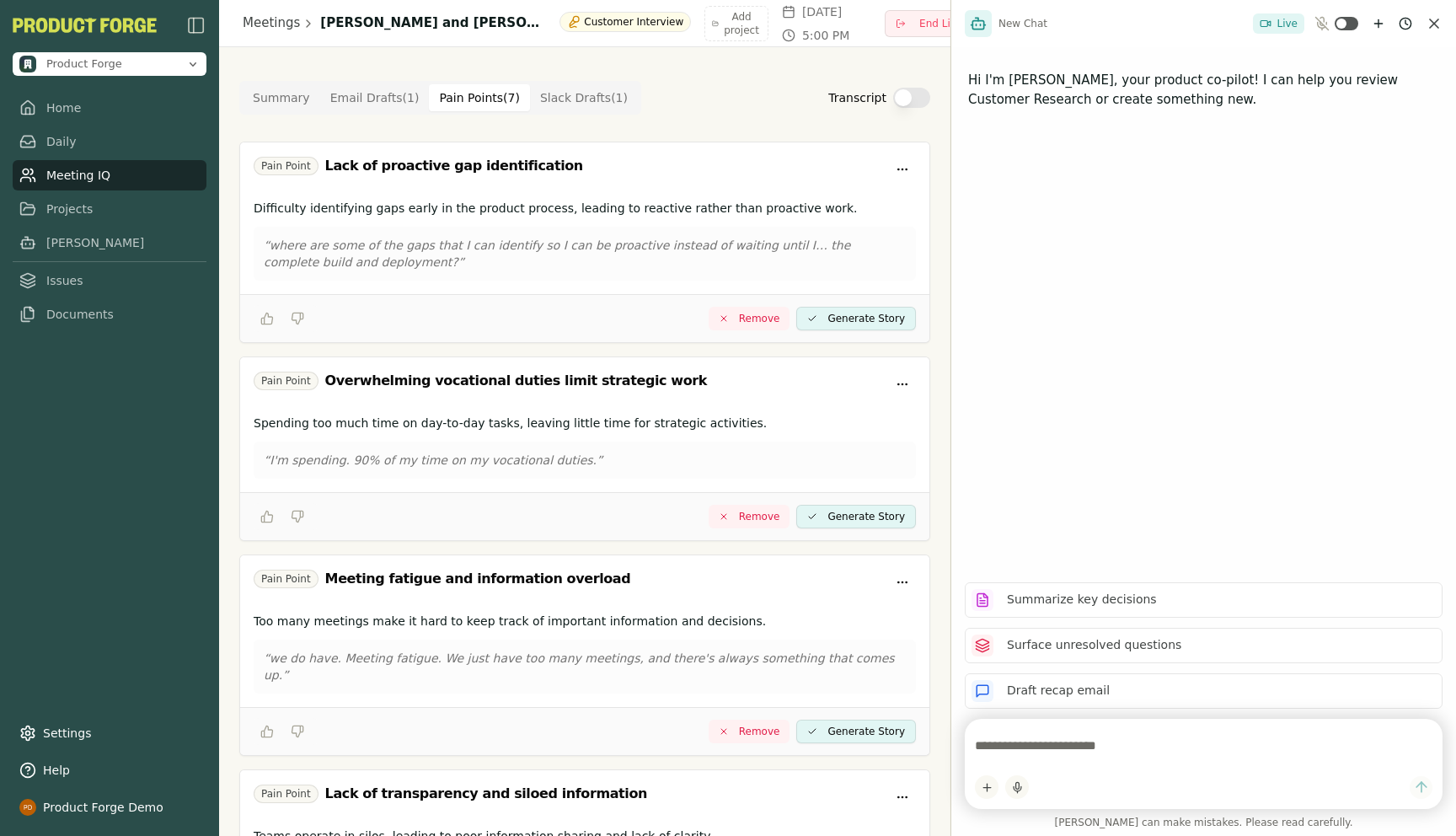
click at [1044, 744] on textarea at bounding box center [1204, 746] width 457 height 33
click at [734, 92] on div "Summary Email Drafts ( 1 ) Pain Points ( 7 ) Slack Drafts ( 1 ) Transcript" at bounding box center [584, 97] width 691 height 33
click at [98, 172] on link "Meeting IQ" at bounding box center [109, 175] width 194 height 31
